Goal: Transaction & Acquisition: Purchase product/service

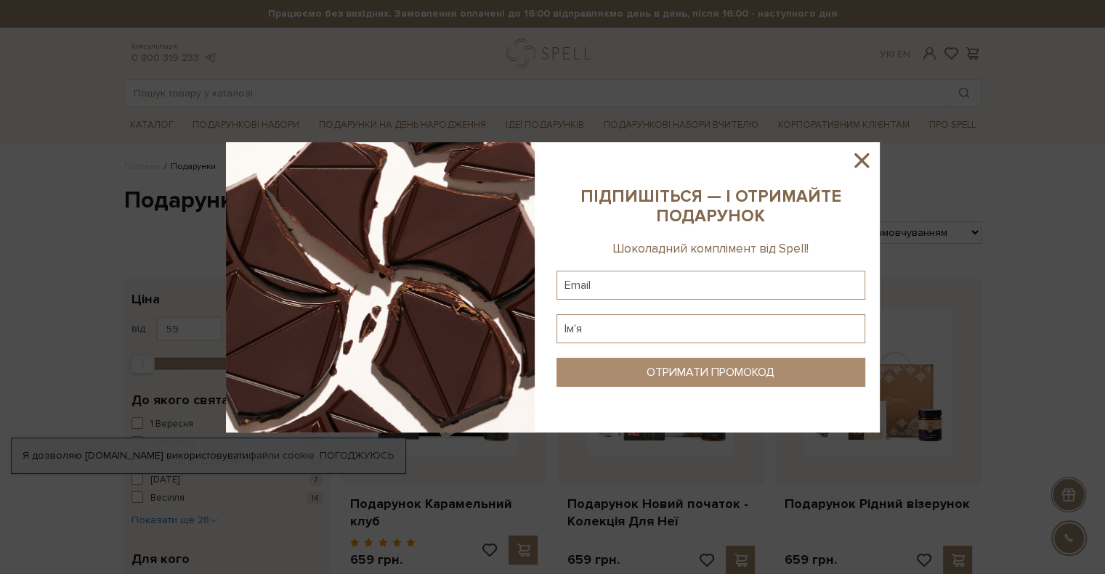
click at [866, 156] on icon at bounding box center [861, 160] width 15 height 15
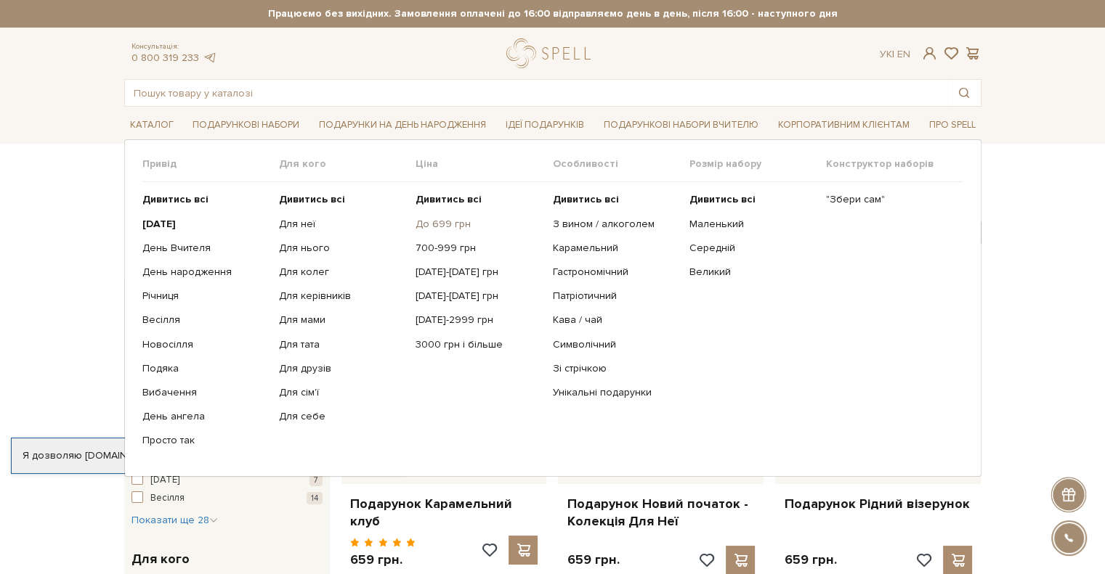
click at [448, 220] on link "До 699 грн" at bounding box center [478, 224] width 126 height 13
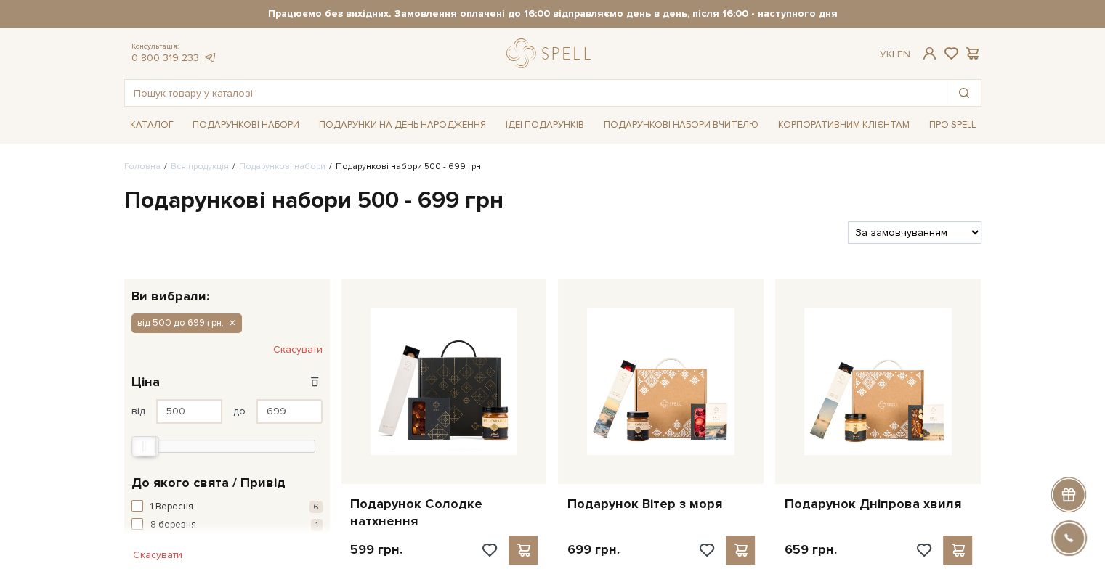
click at [902, 232] on select "За замовчуванням За Ціною (зростання) За Ціною (зменшення) Новинки За популярні…" at bounding box center [914, 232] width 133 height 23
select select "[URL][DOMAIN_NAME]"
click at [848, 221] on select "За замовчуванням За Ціною (зростання) За Ціною (зменшення) Новинки За популярні…" at bounding box center [914, 232] width 133 height 23
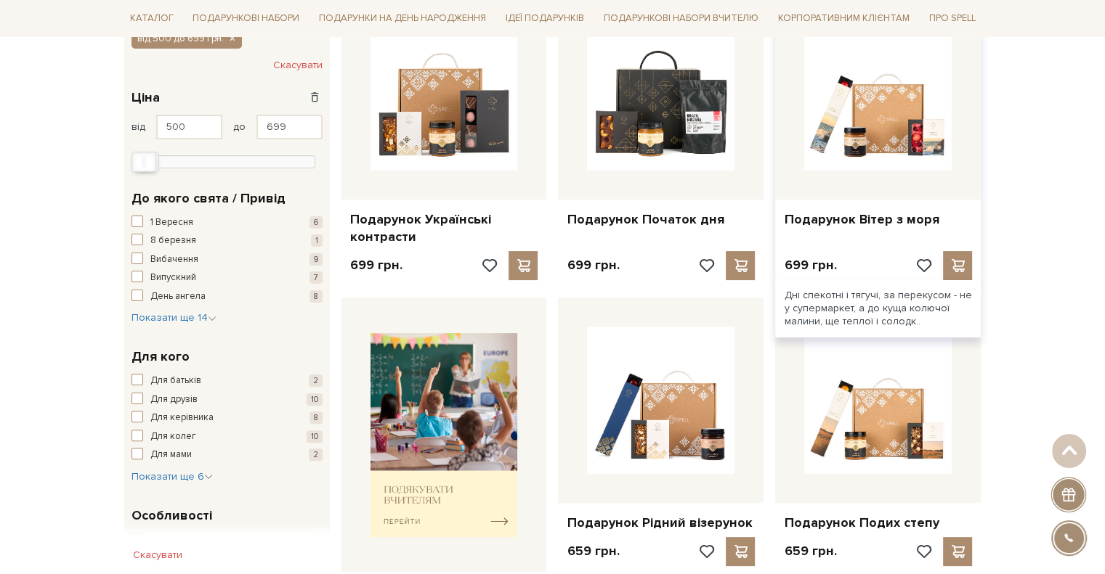
scroll to position [290, 0]
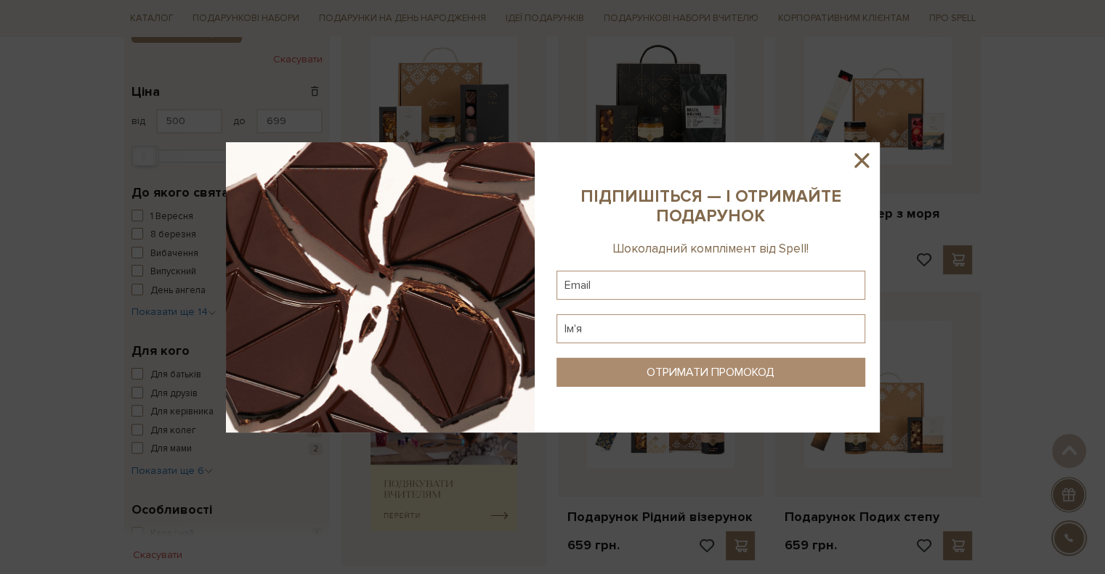
click at [853, 163] on icon at bounding box center [861, 160] width 25 height 25
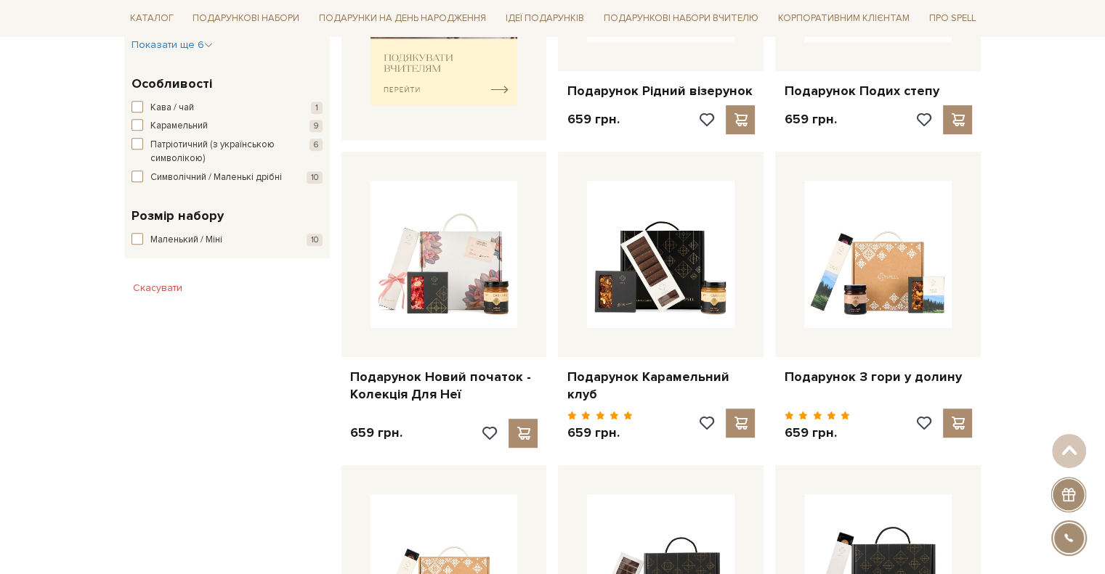
scroll to position [726, 0]
